Goal: Entertainment & Leisure: Consume media (video, audio)

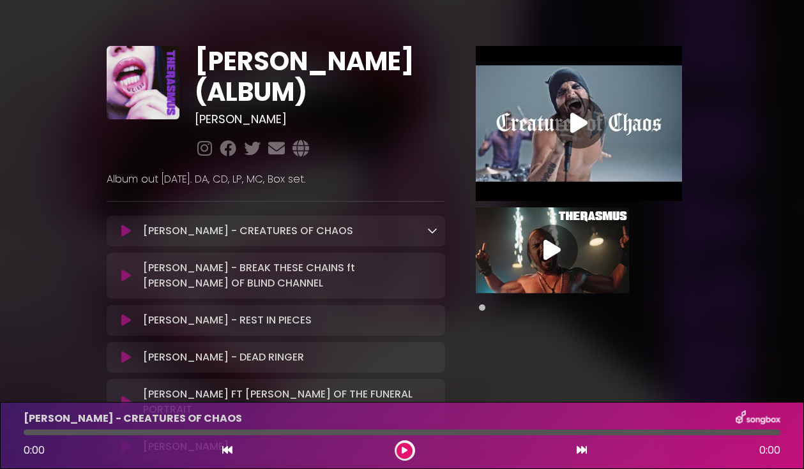
click at [125, 232] on icon at bounding box center [126, 231] width 10 height 13
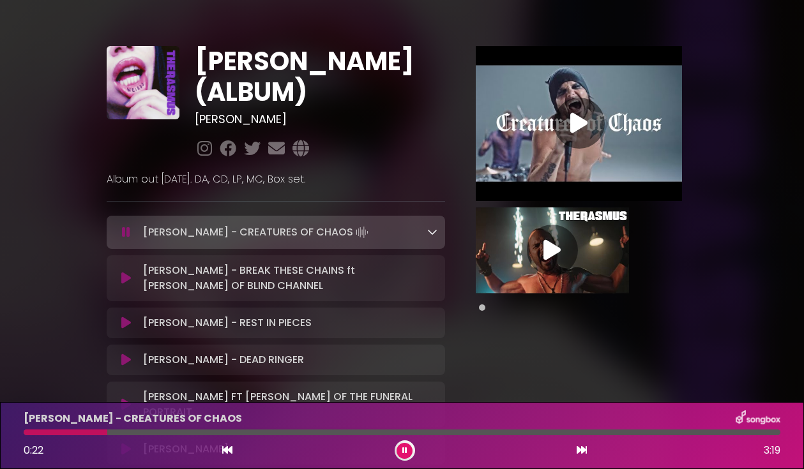
click at [254, 273] on p "[PERSON_NAME] - BREAK THESE CHAINS ft [PERSON_NAME] OF BLIND CHANNEL Loading Tr…" at bounding box center [290, 278] width 294 height 31
click at [130, 281] on icon at bounding box center [126, 278] width 10 height 13
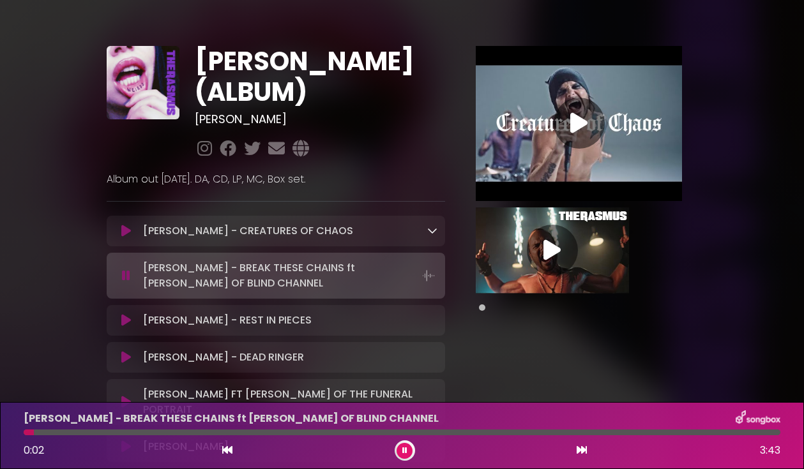
click at [126, 276] on icon at bounding box center [126, 276] width 8 height 13
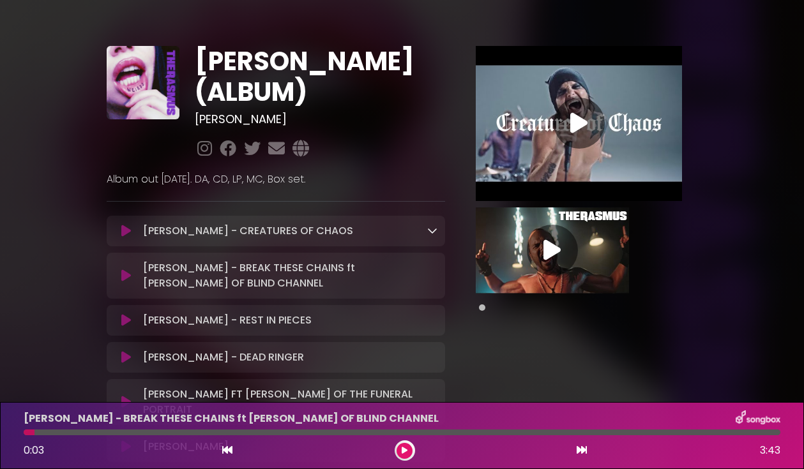
click at [400, 447] on button at bounding box center [405, 451] width 16 height 16
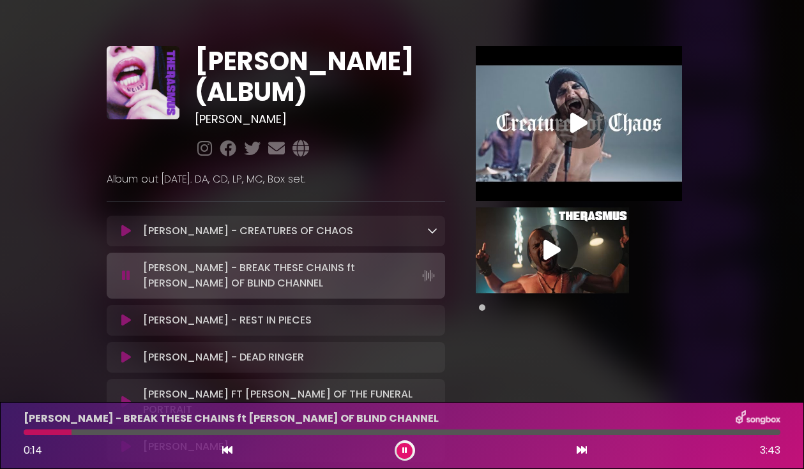
click at [315, 326] on div "[PERSON_NAME] - REST IN PIECES Loading Track..." at bounding box center [288, 320] width 300 height 15
click at [251, 329] on div "[PERSON_NAME] - REST IN PIECES Loading Track..." at bounding box center [276, 320] width 338 height 31
click at [121, 328] on div "[PERSON_NAME] - REST IN PIECES Loading Track..." at bounding box center [275, 320] width 323 height 15
click at [125, 323] on icon at bounding box center [126, 320] width 10 height 13
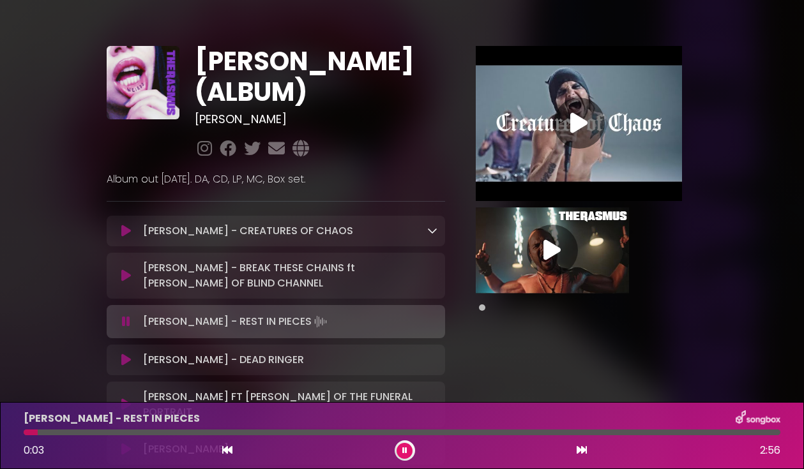
click at [409, 451] on button at bounding box center [405, 451] width 16 height 16
